Goal: Information Seeking & Learning: Learn about a topic

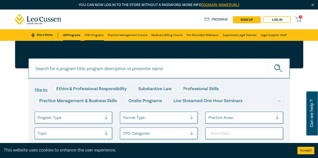
click at [92, 33] on link "CPD Programs" at bounding box center [93, 35] width 19 height 12
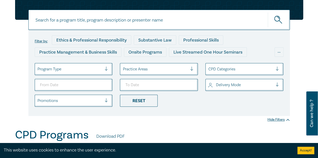
scroll to position [50, 0]
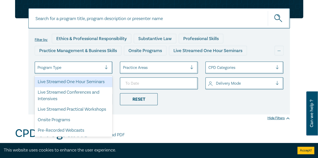
click at [85, 64] on div "Program Type" at bounding box center [70, 68] width 70 height 9
click at [86, 80] on div "Live Streamed One Hour Seminars" at bounding box center [74, 82] width 78 height 11
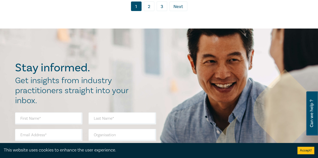
drag, startPoint x: 160, startPoint y: 23, endPoint x: 174, endPoint y: 33, distance: 16.9
click at [161, 11] on link "3" at bounding box center [161, 7] width 11 height 10
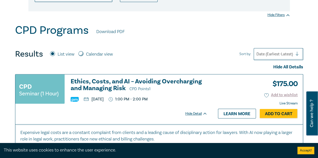
scroll to position [25, 0]
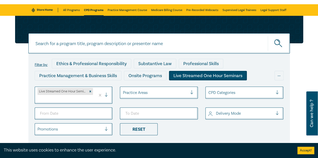
click at [252, 92] on div at bounding box center [240, 93] width 65 height 7
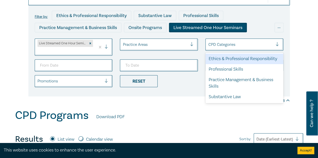
scroll to position [75, 0]
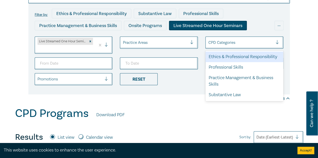
click at [166, 41] on div at bounding box center [154, 42] width 65 height 7
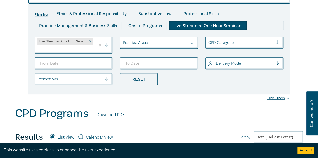
click at [149, 44] on div at bounding box center [154, 42] width 65 height 7
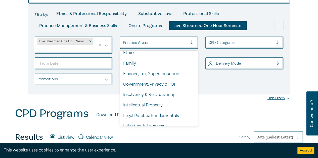
scroll to position [86, 0]
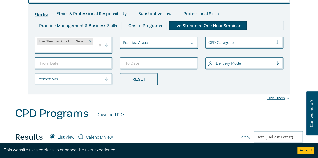
click at [169, 36] on div "Filter by: Ethics & Professional Responsibility Substantive Law Professional Sk…" at bounding box center [158, 49] width 261 height 91
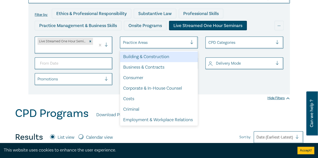
click at [169, 43] on div at bounding box center [154, 42] width 65 height 7
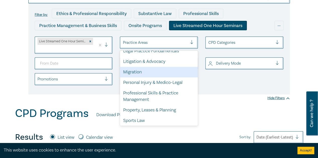
scroll to position [161, 0]
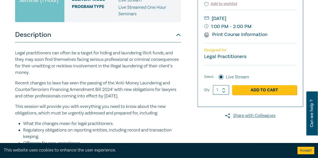
scroll to position [75, 0]
